Goal: Information Seeking & Learning: Learn about a topic

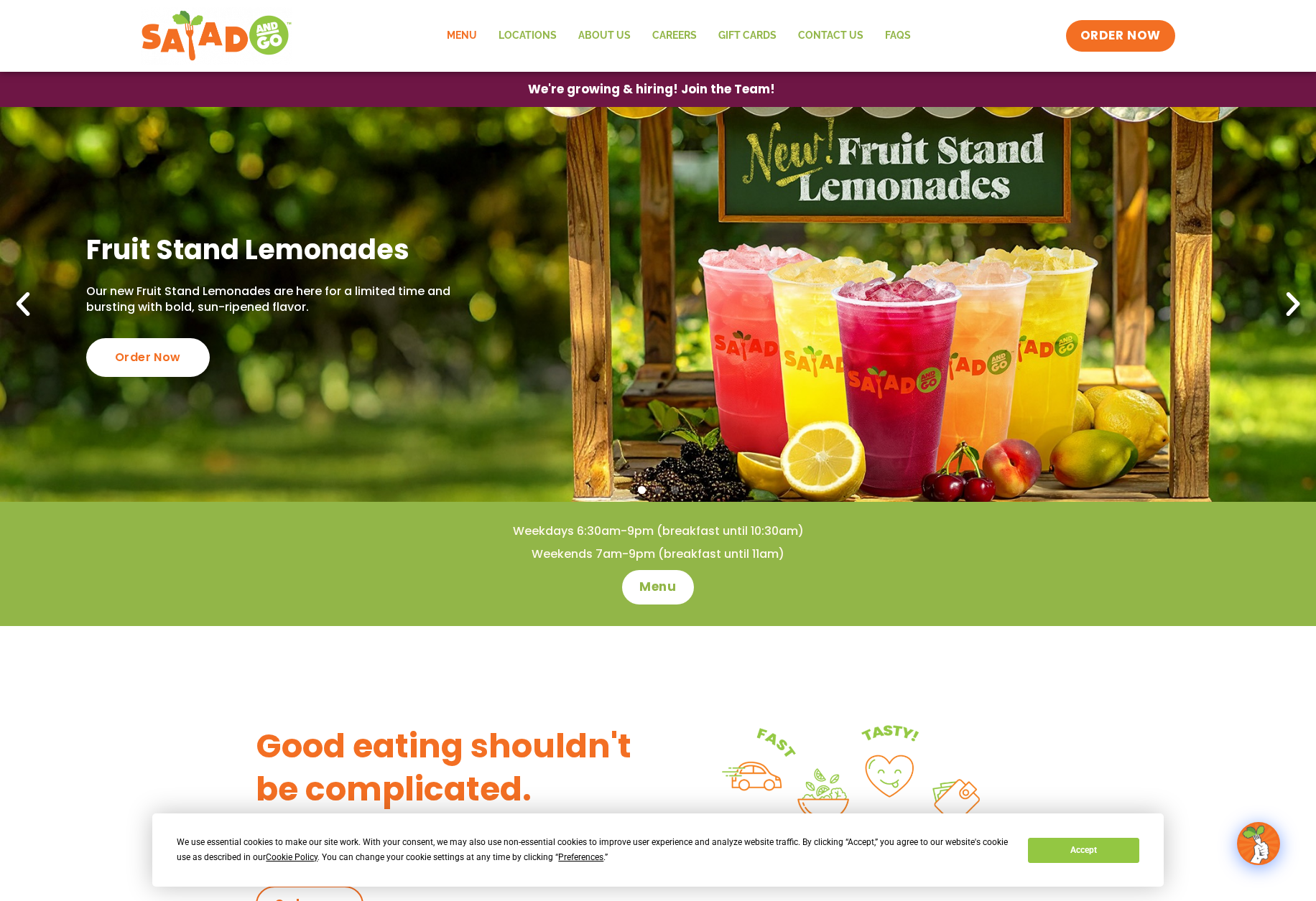
click at [459, 40] on link "Menu" at bounding box center [461, 36] width 51 height 33
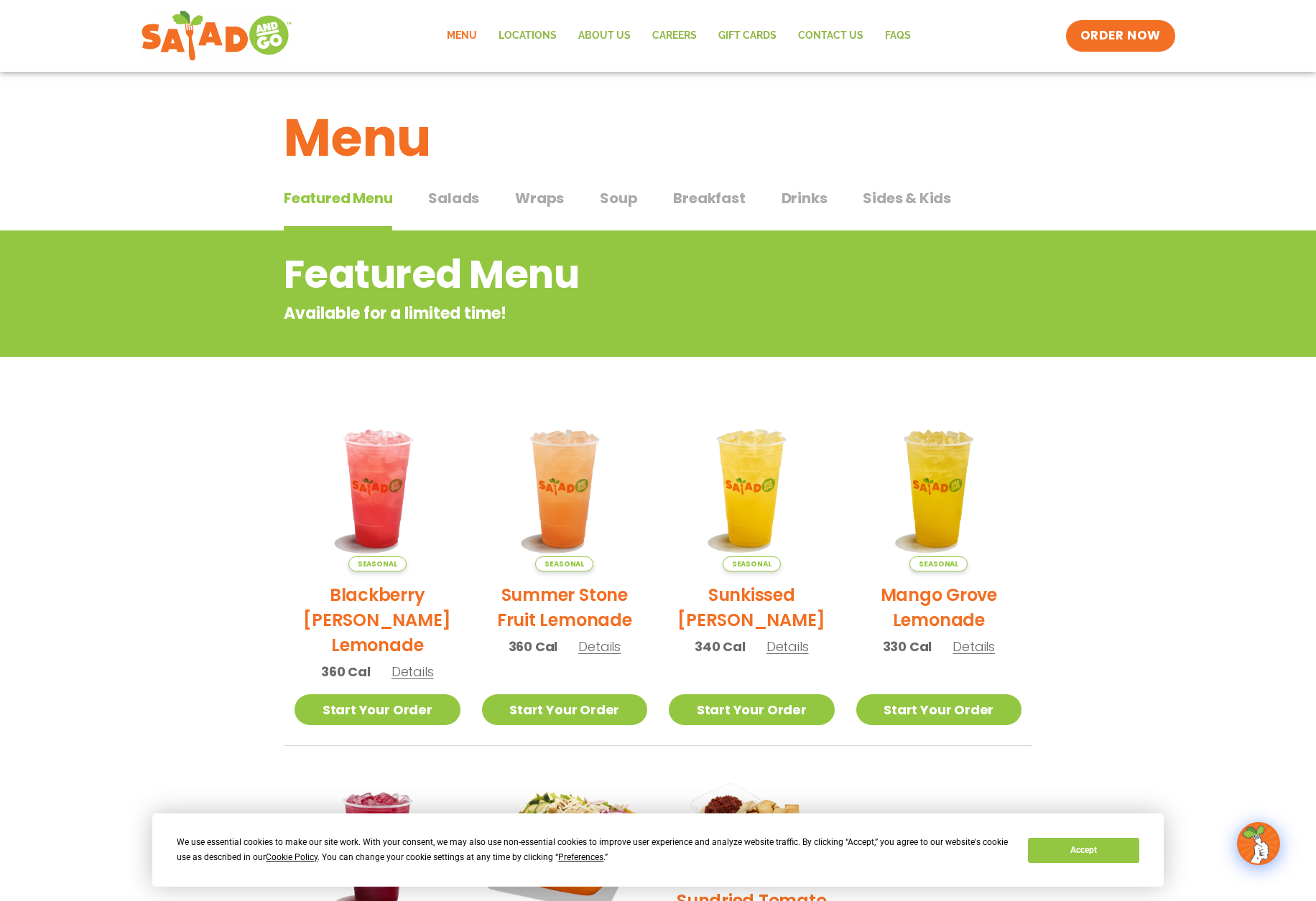
click at [461, 201] on span "Salads" at bounding box center [453, 198] width 51 height 22
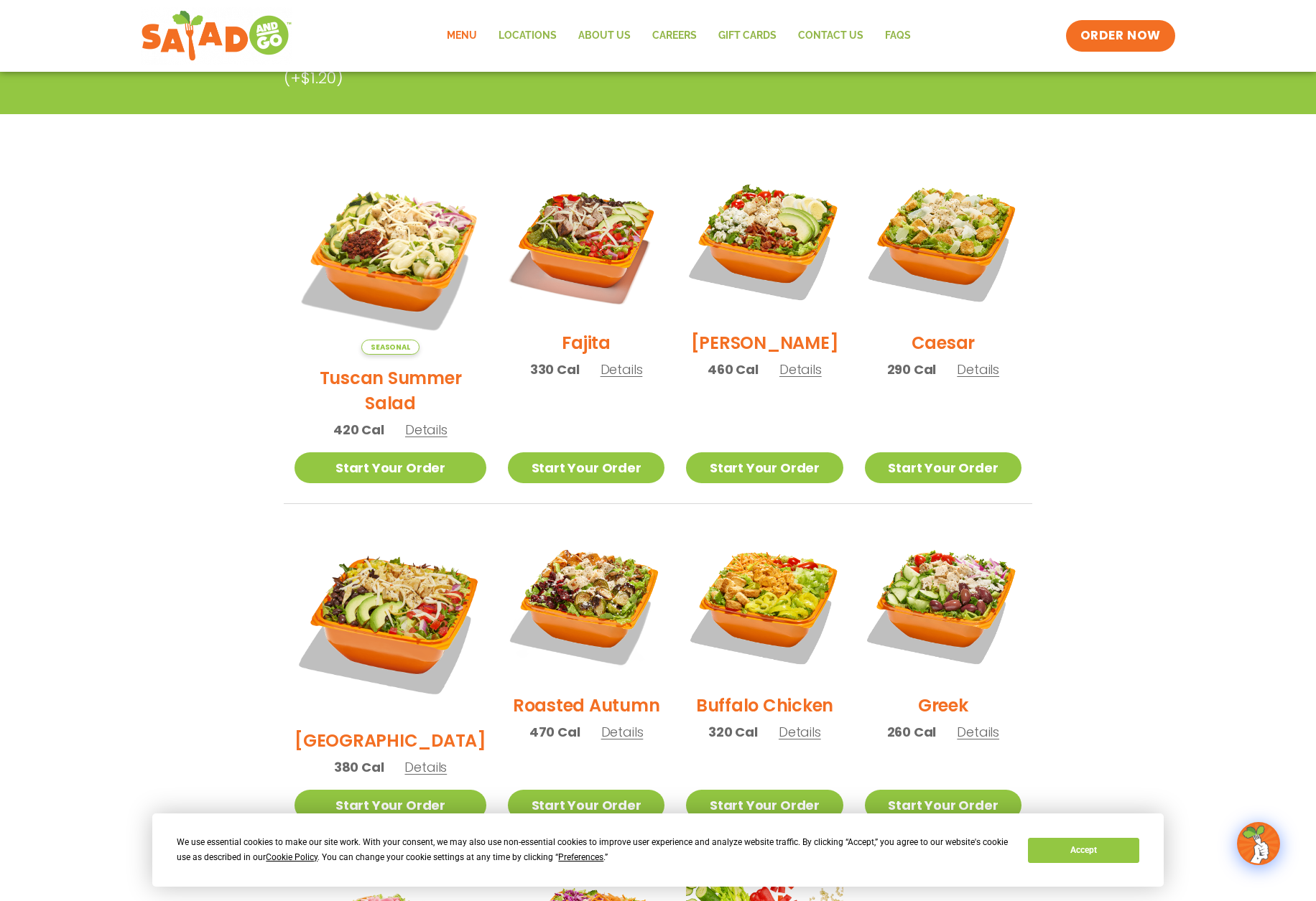
scroll to position [317, 0]
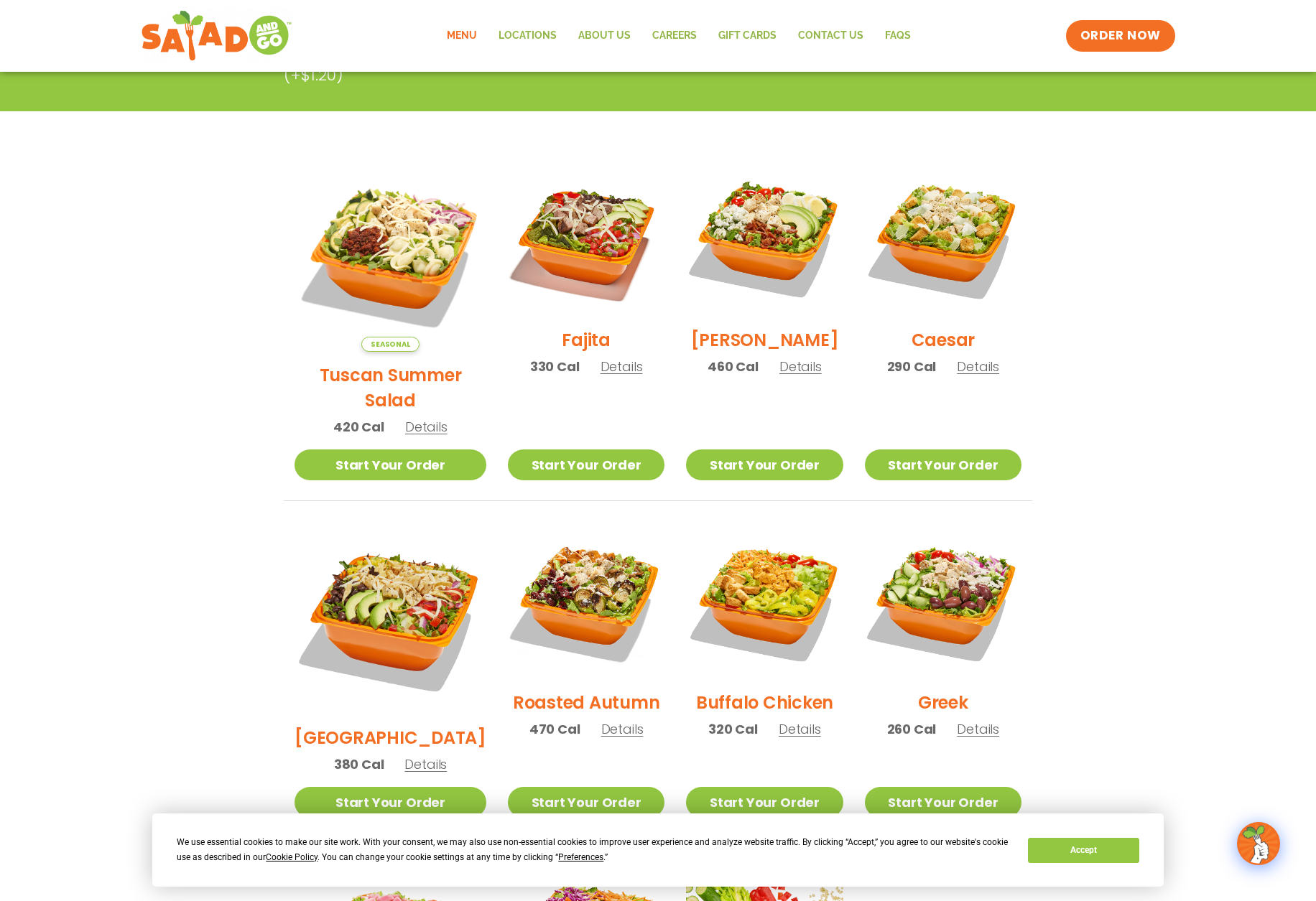
click at [561, 347] on h2 "Fajita" at bounding box center [586, 340] width 49 height 25
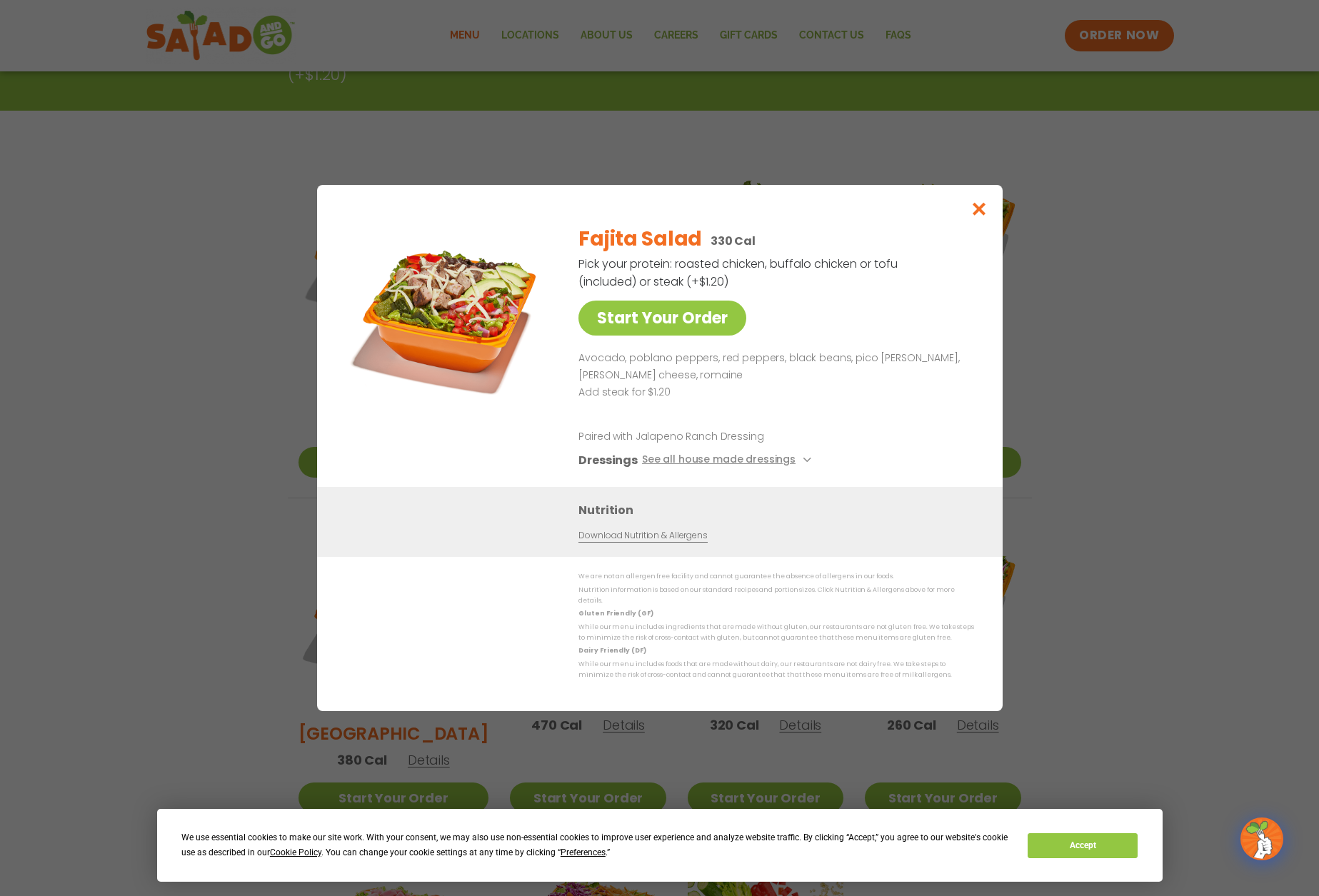
click at [802, 462] on icon at bounding box center [805, 460] width 5 height 5
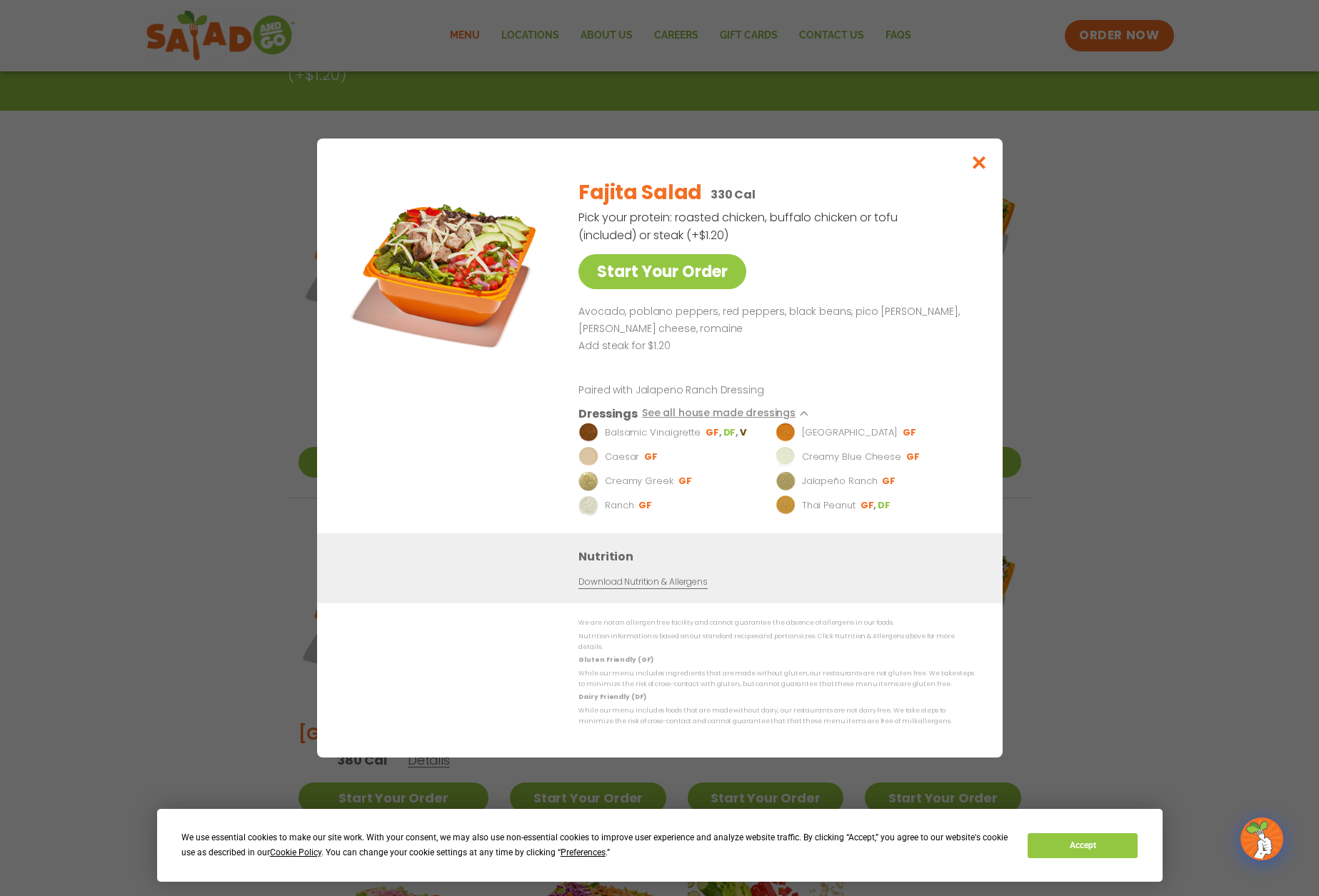
click at [602, 515] on li "Ranch GF" at bounding box center [675, 505] width 193 height 20
click at [613, 587] on link "Download Nutrition & Allergens" at bounding box center [643, 582] width 129 height 13
click at [983, 170] on icon "Close modal" at bounding box center [978, 162] width 18 height 15
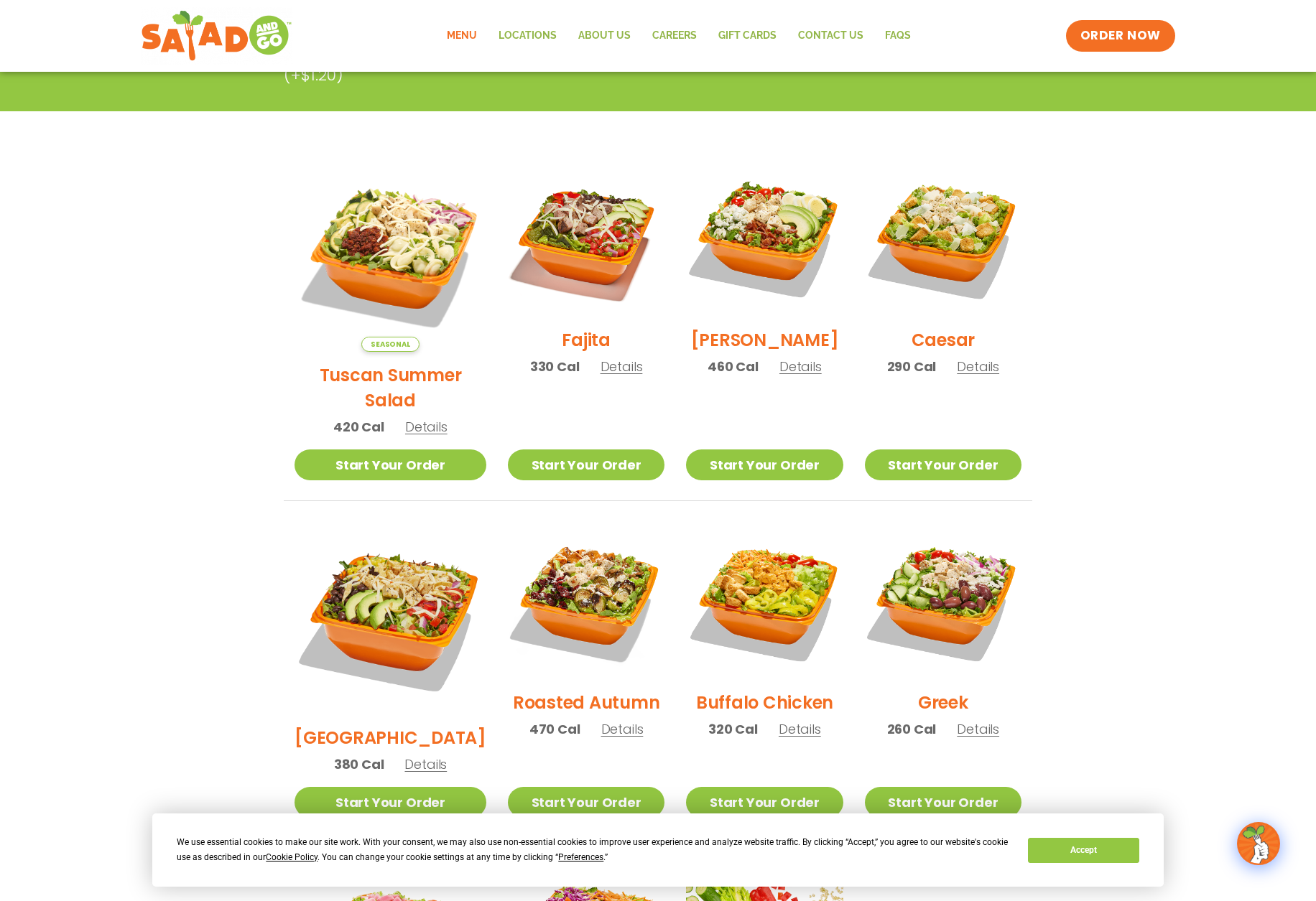
click at [408, 755] on span "Details" at bounding box center [425, 764] width 42 height 18
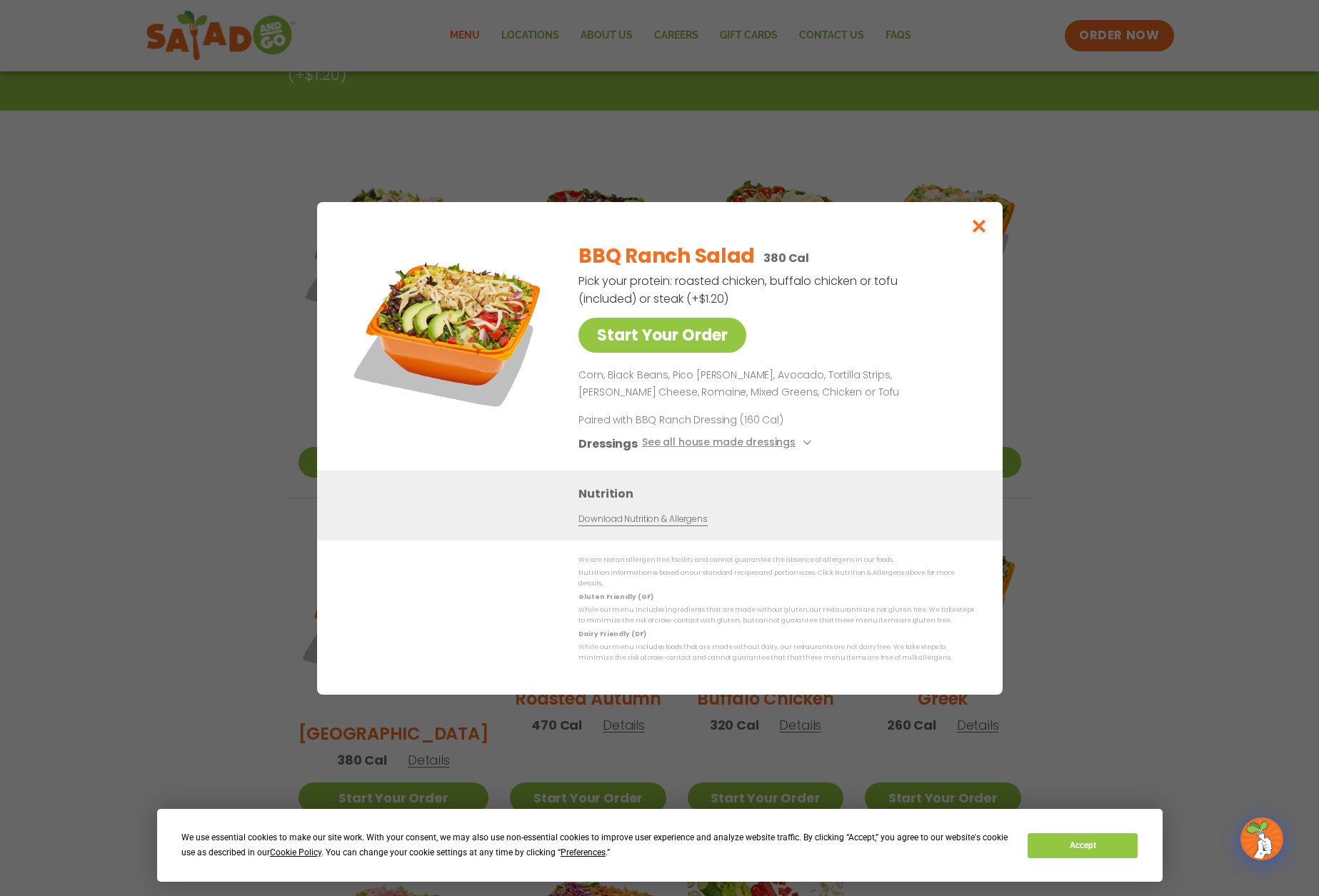
click at [750, 448] on button "See all house made dressings" at bounding box center [728, 443] width 173 height 18
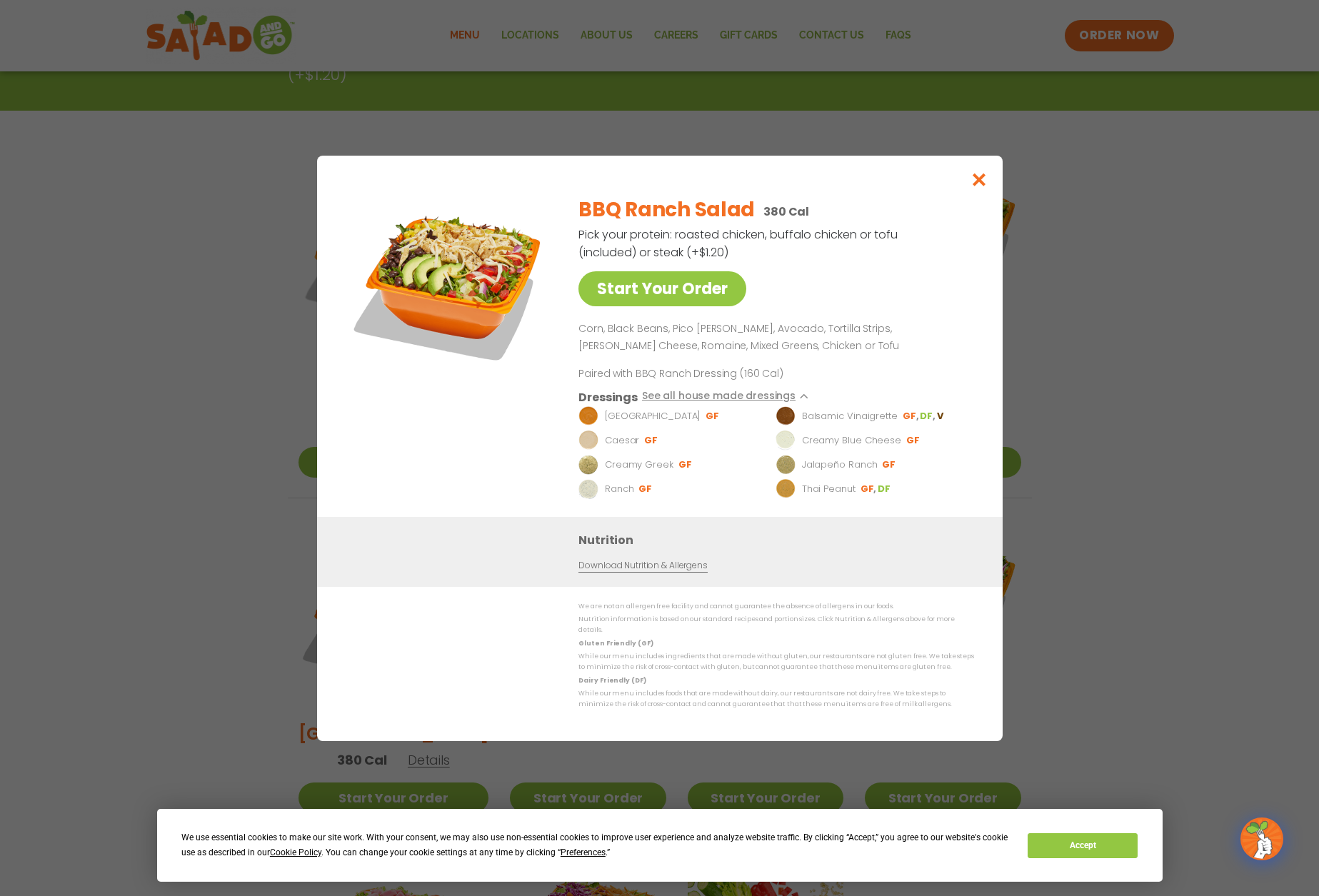
click at [977, 187] on icon "Close modal" at bounding box center [978, 179] width 18 height 15
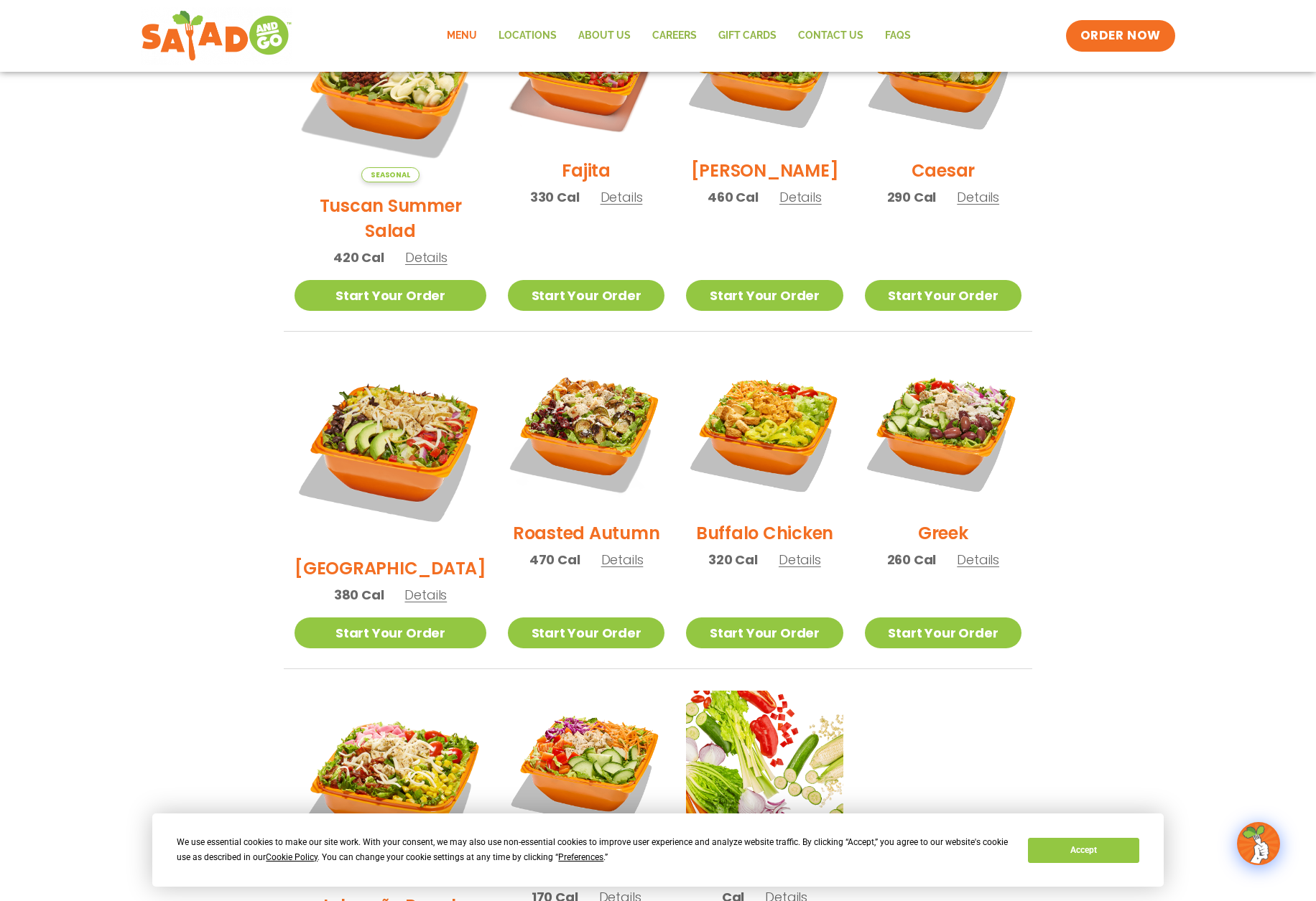
scroll to position [483, 0]
